Goal: Navigation & Orientation: Understand site structure

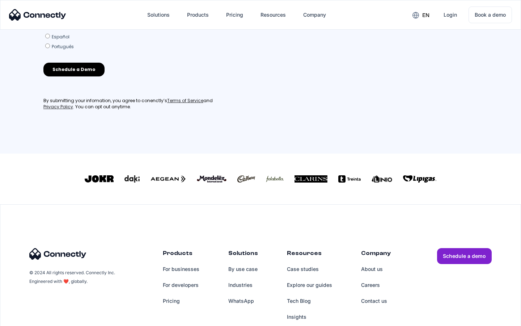
scroll to position [317, 0]
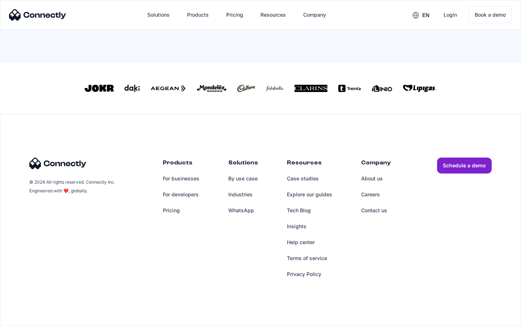
scroll to position [326, 0]
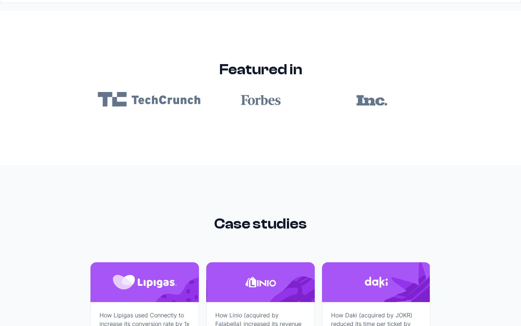
scroll to position [4334, 0]
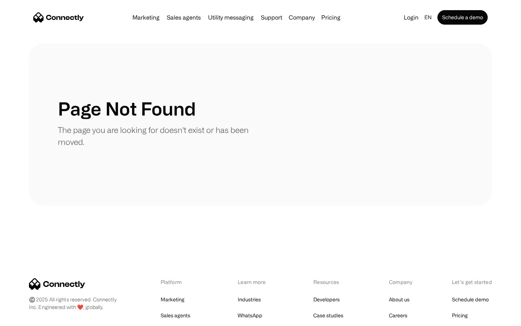
scroll to position [132, 0]
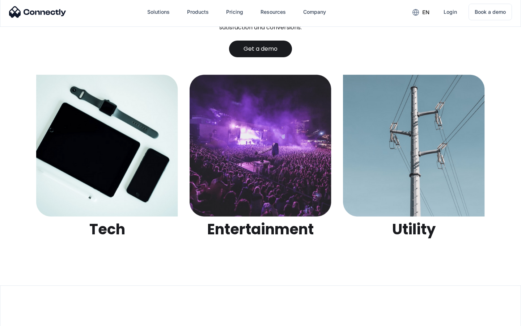
scroll to position [2283, 0]
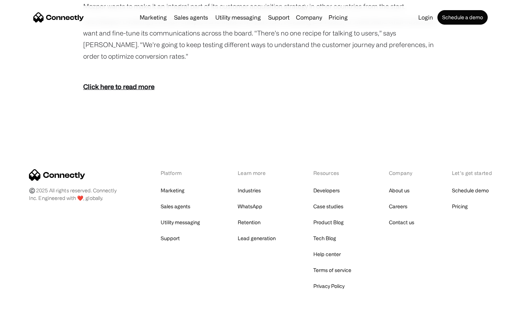
scroll to position [991, 0]
